Goal: Book appointment/travel/reservation

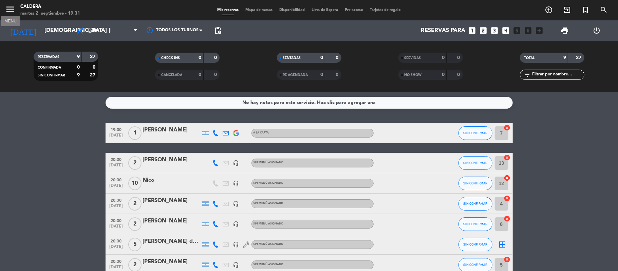
click at [7, 5] on icon "menu" at bounding box center [10, 9] width 10 height 10
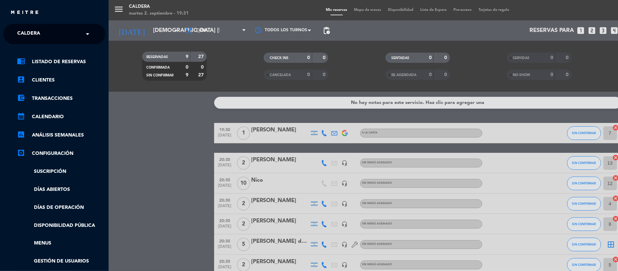
click at [30, 33] on span "Caldera" at bounding box center [28, 34] width 23 height 14
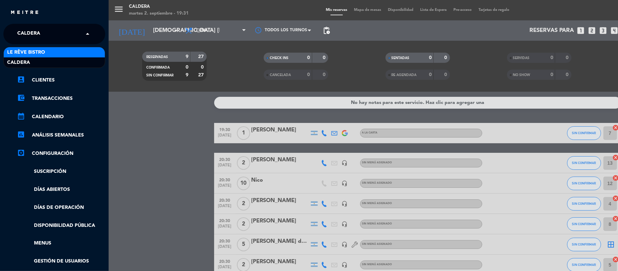
click at [33, 51] on span "Le Rêve Bistro" at bounding box center [26, 53] width 38 height 8
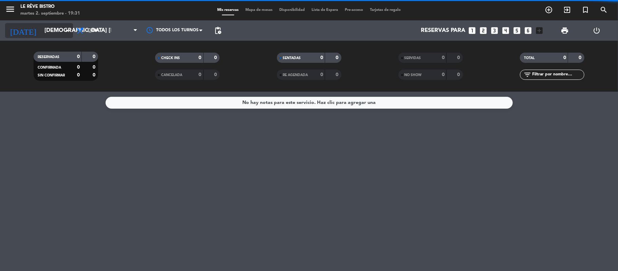
click at [41, 32] on input "[DEMOGRAPHIC_DATA] [DATE]" at bounding box center [77, 30] width 73 height 13
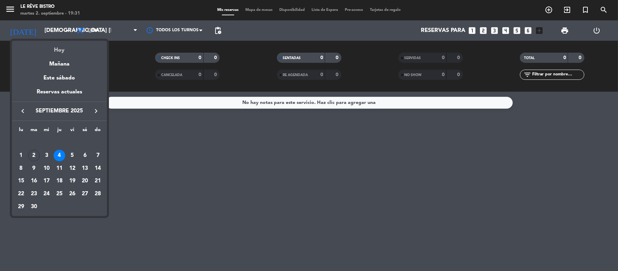
click at [53, 50] on div "Hoy" at bounding box center [59, 48] width 95 height 14
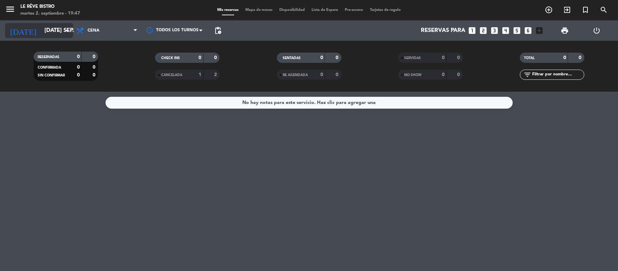
click at [43, 33] on input "[DATE] sep." at bounding box center [77, 30] width 73 height 13
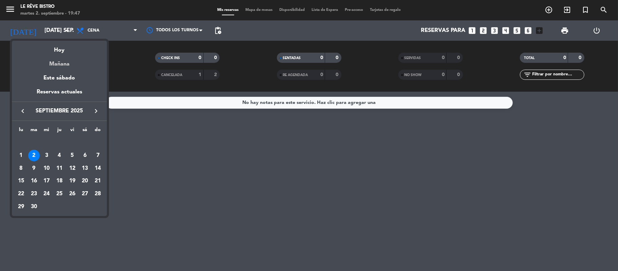
click at [62, 60] on div "Mañana" at bounding box center [59, 62] width 95 height 14
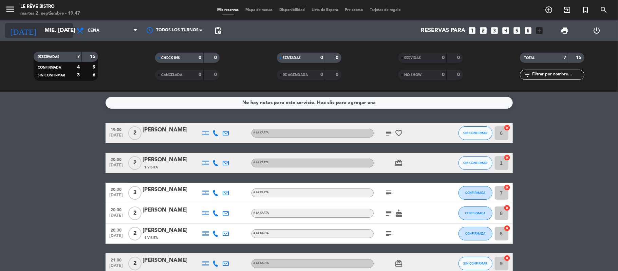
click at [49, 35] on input "mié. [DATE]" at bounding box center [77, 30] width 73 height 13
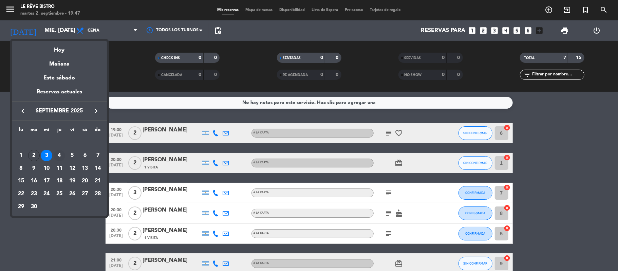
click at [61, 149] on td "4" at bounding box center [59, 155] width 13 height 13
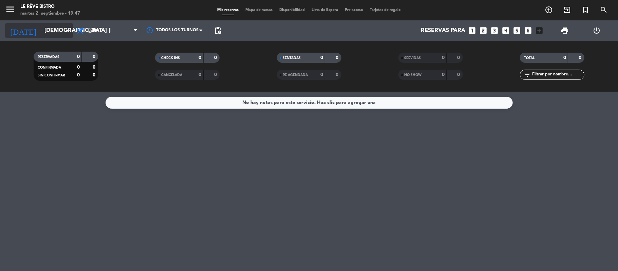
click at [43, 35] on input "[DEMOGRAPHIC_DATA] [DATE]" at bounding box center [77, 30] width 73 height 13
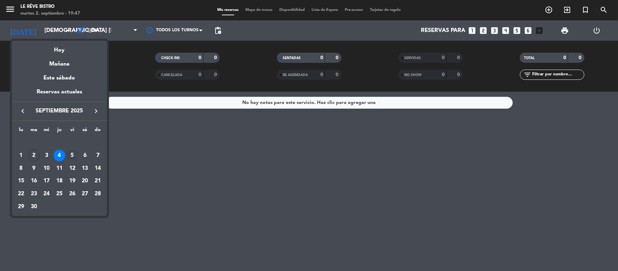
click at [74, 155] on div "5" at bounding box center [73, 156] width 12 height 12
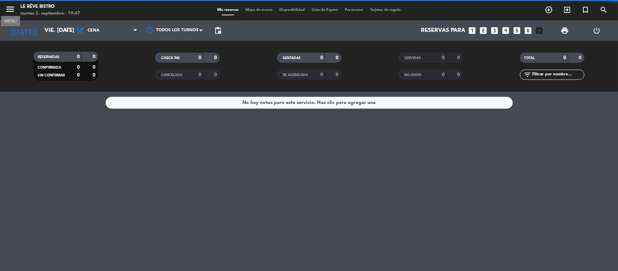
click at [11, 10] on icon "menu" at bounding box center [10, 9] width 10 height 10
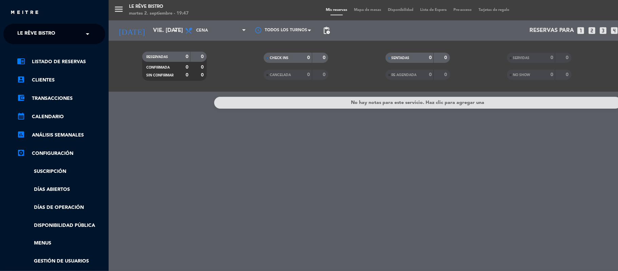
click at [32, 29] on span "Le Rêve Bistro" at bounding box center [36, 34] width 38 height 14
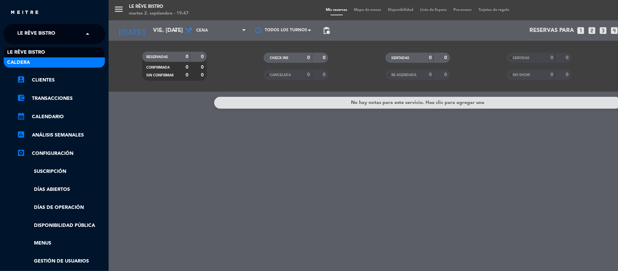
click at [60, 63] on div "Caldera" at bounding box center [54, 62] width 101 height 10
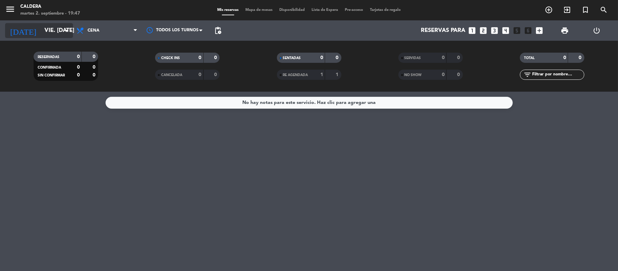
click at [45, 28] on input "vie. [DATE]" at bounding box center [77, 30] width 73 height 13
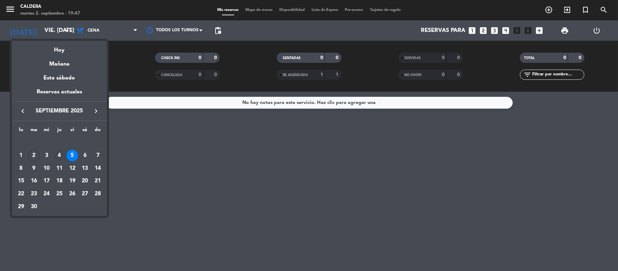
click at [60, 151] on div "4" at bounding box center [60, 156] width 12 height 12
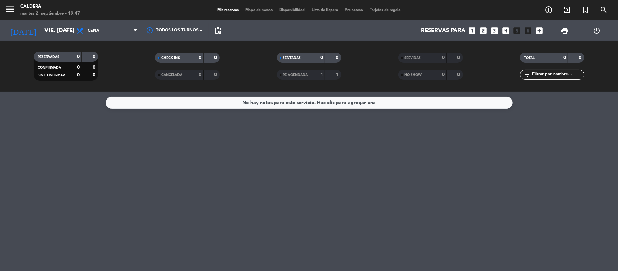
type input "[DEMOGRAPHIC_DATA] [DATE]"
